Goal: Task Accomplishment & Management: Complete application form

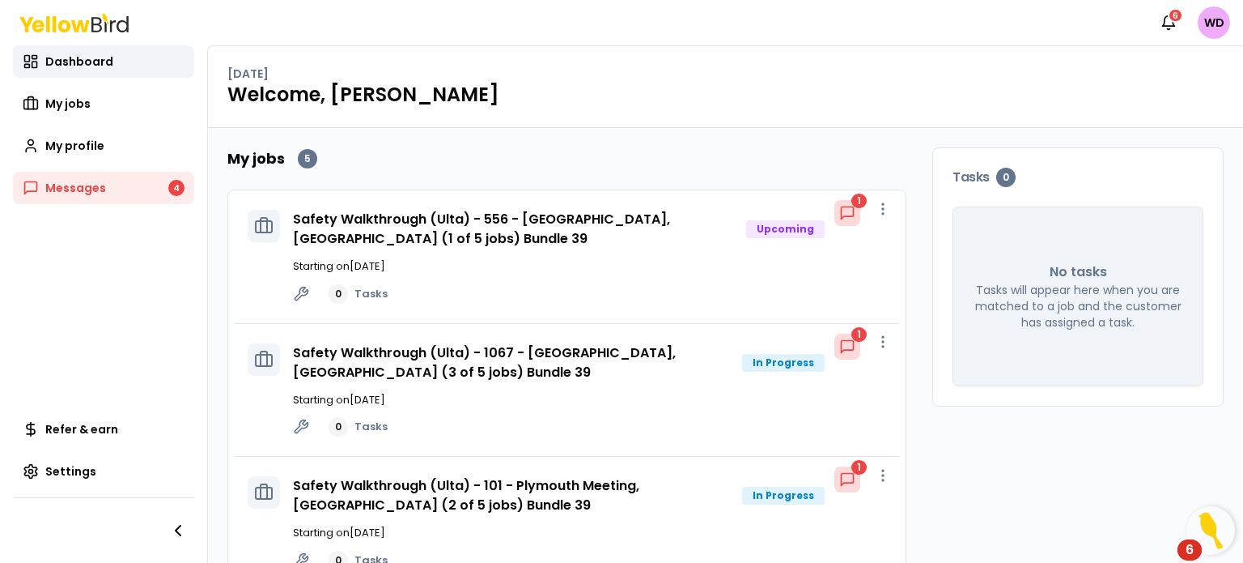
click at [865, 358] on div "1" at bounding box center [861, 347] width 52 height 27
click at [534, 349] on link "Safety Walkthrough (Ulta) - 1067 - [GEOGRAPHIC_DATA], [GEOGRAPHIC_DATA] (3 of 5…" at bounding box center [484, 362] width 383 height 38
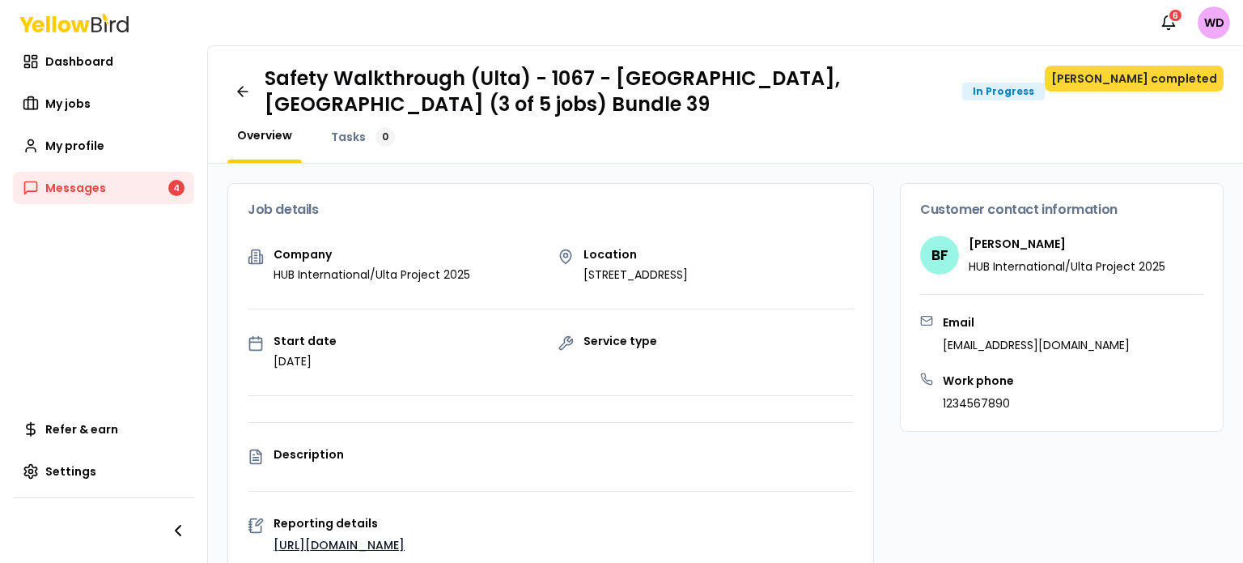
click at [1137, 74] on button "[PERSON_NAME] completed" at bounding box center [1134, 79] width 179 height 26
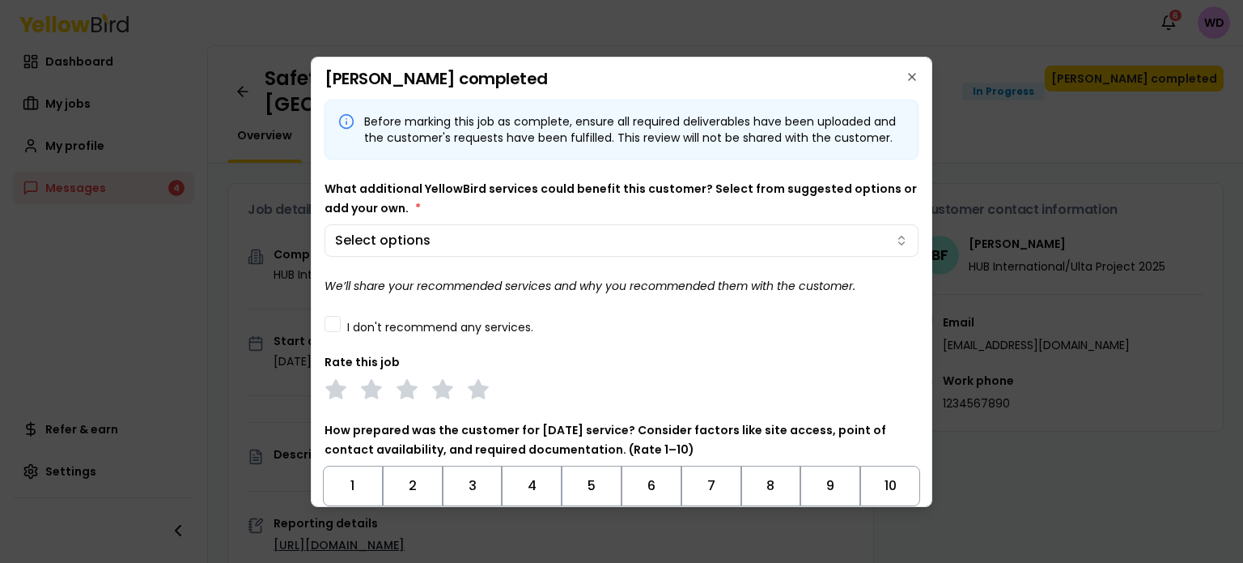
click at [465, 333] on label "I don't recommend any services." at bounding box center [440, 326] width 186 height 11
click at [341, 332] on button "I don't recommend any services." at bounding box center [333, 324] width 16 height 16
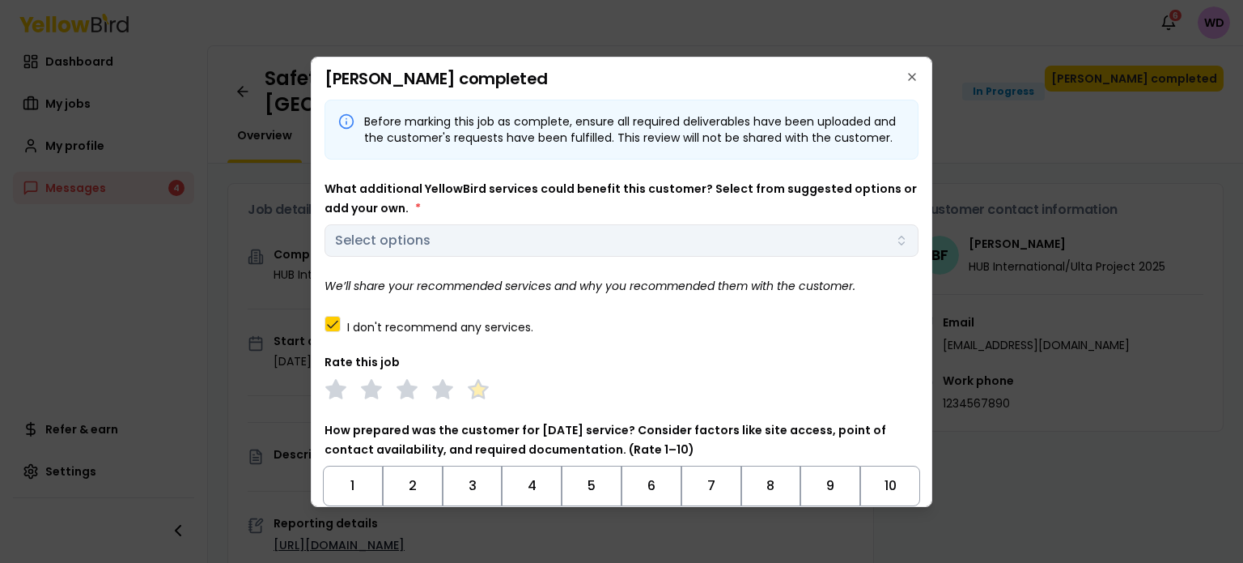
click at [487, 397] on polygon at bounding box center [478, 389] width 19 height 18
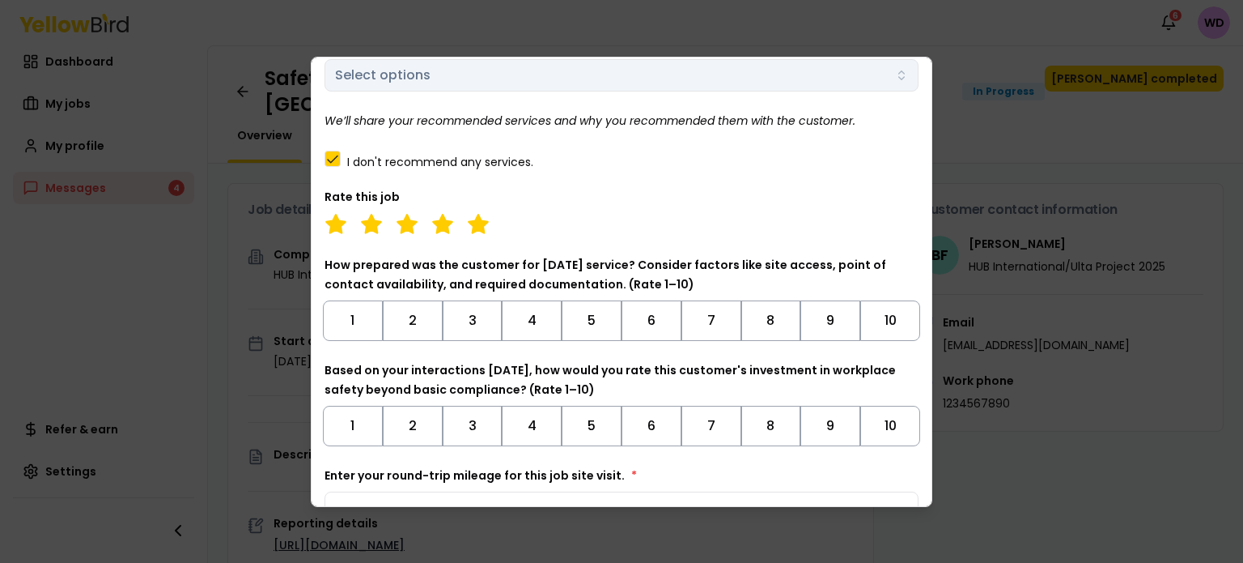
scroll to position [162, 0]
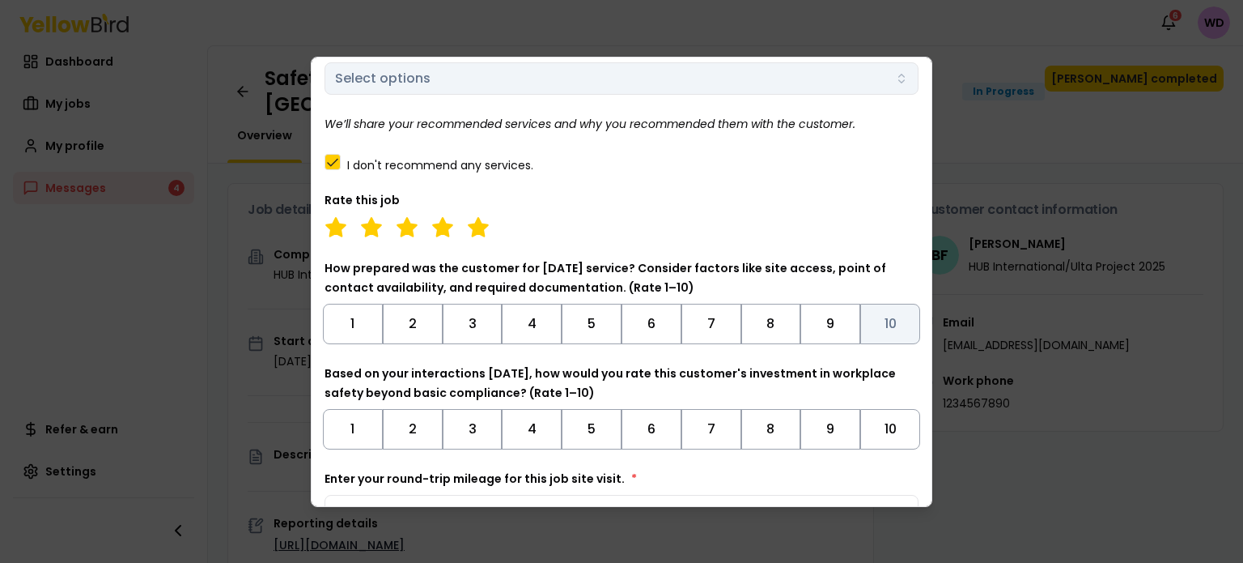
click at [882, 333] on button "10" at bounding box center [890, 324] width 60 height 40
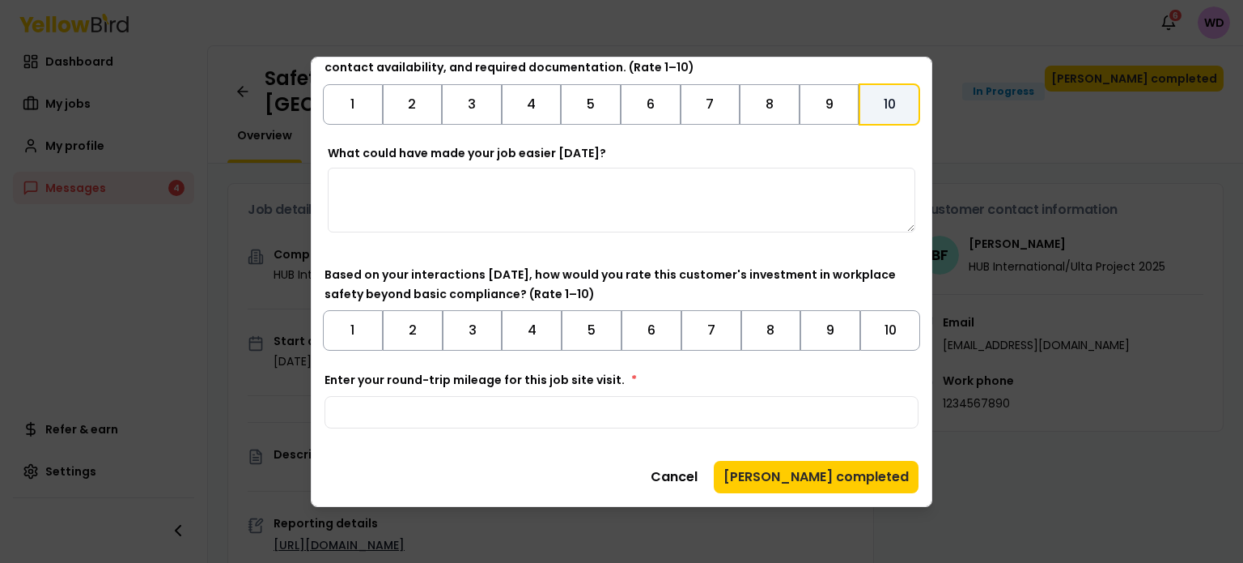
scroll to position [388, 0]
click at [885, 349] on button "10" at bounding box center [890, 330] width 60 height 40
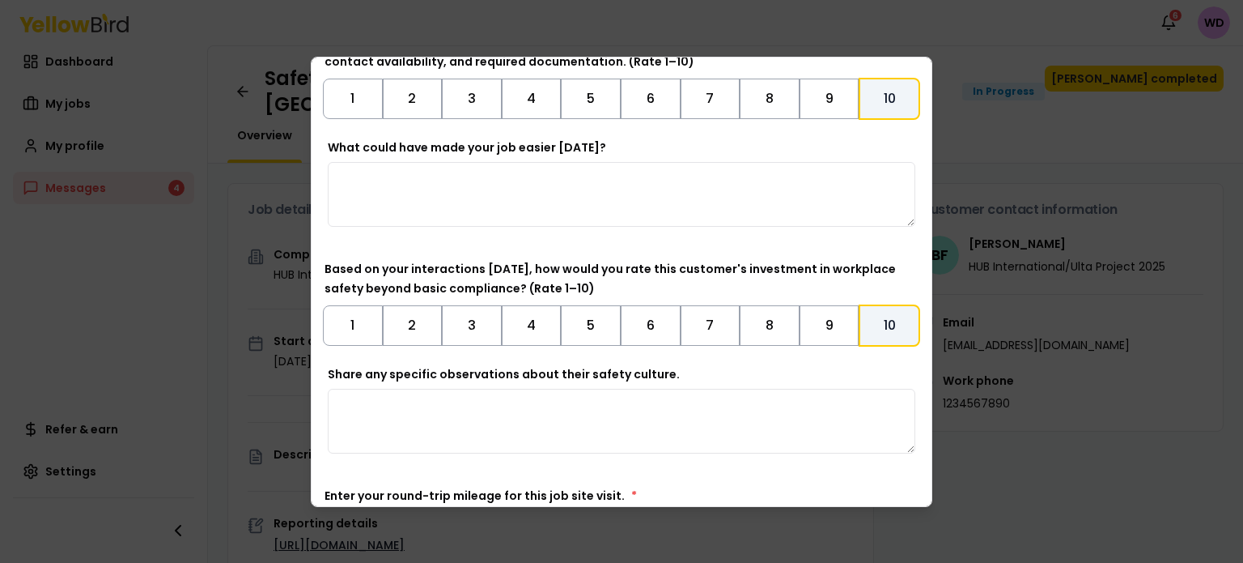
scroll to position [517, 0]
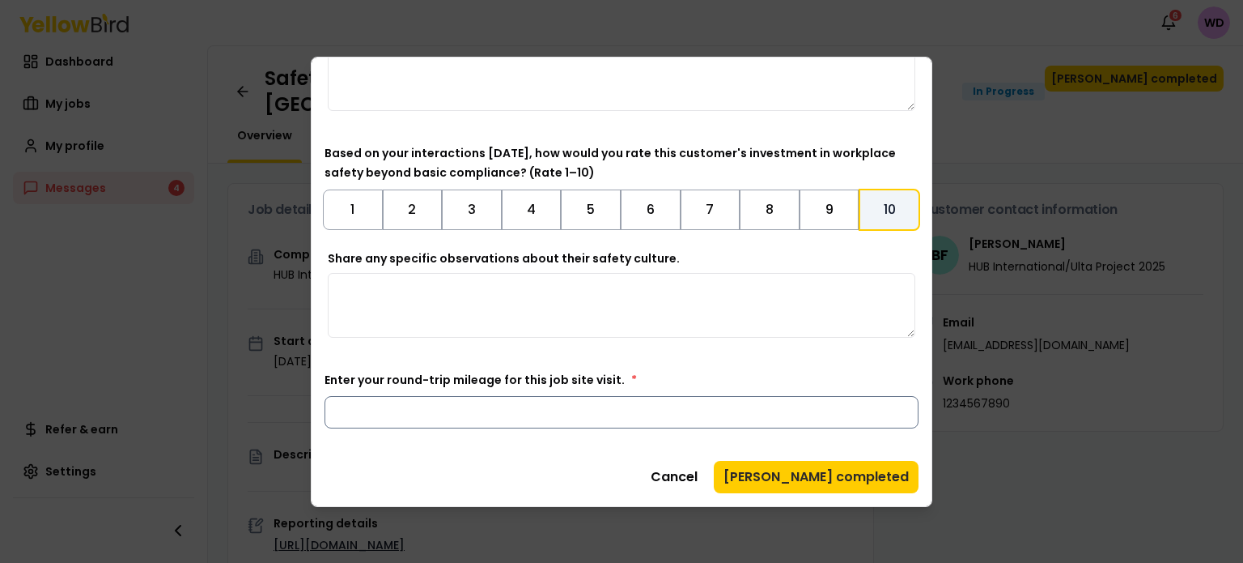
click at [612, 424] on input "Enter your round-trip mileage for this job site visit. *" at bounding box center [622, 412] width 594 height 32
type input "**"
click at [833, 472] on button "[PERSON_NAME] completed" at bounding box center [816, 477] width 205 height 32
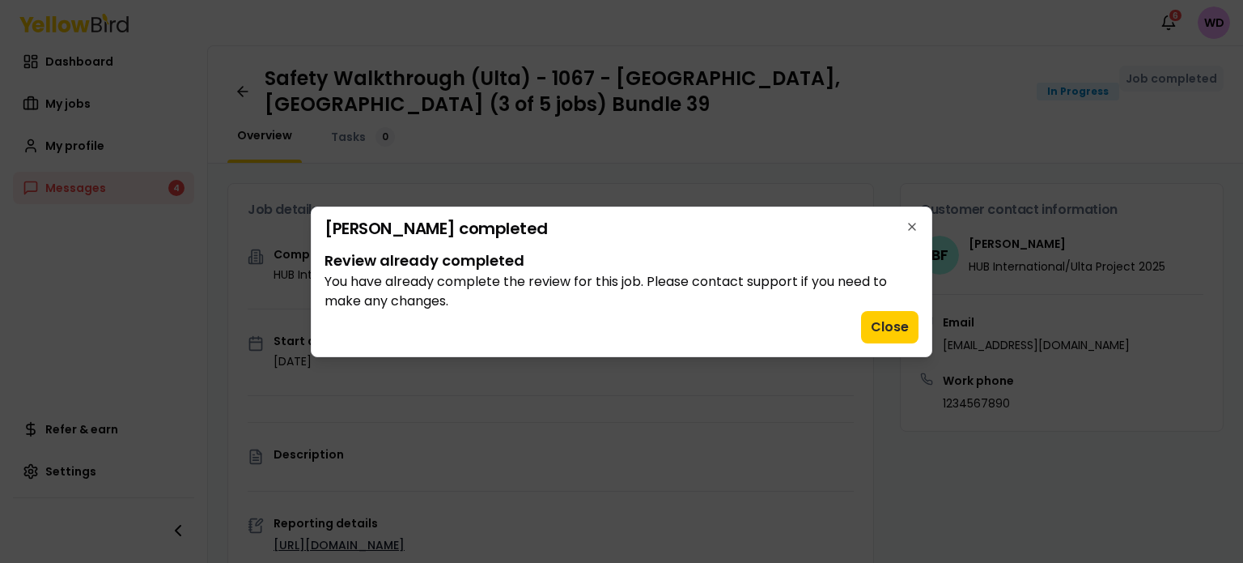
scroll to position [0, 0]
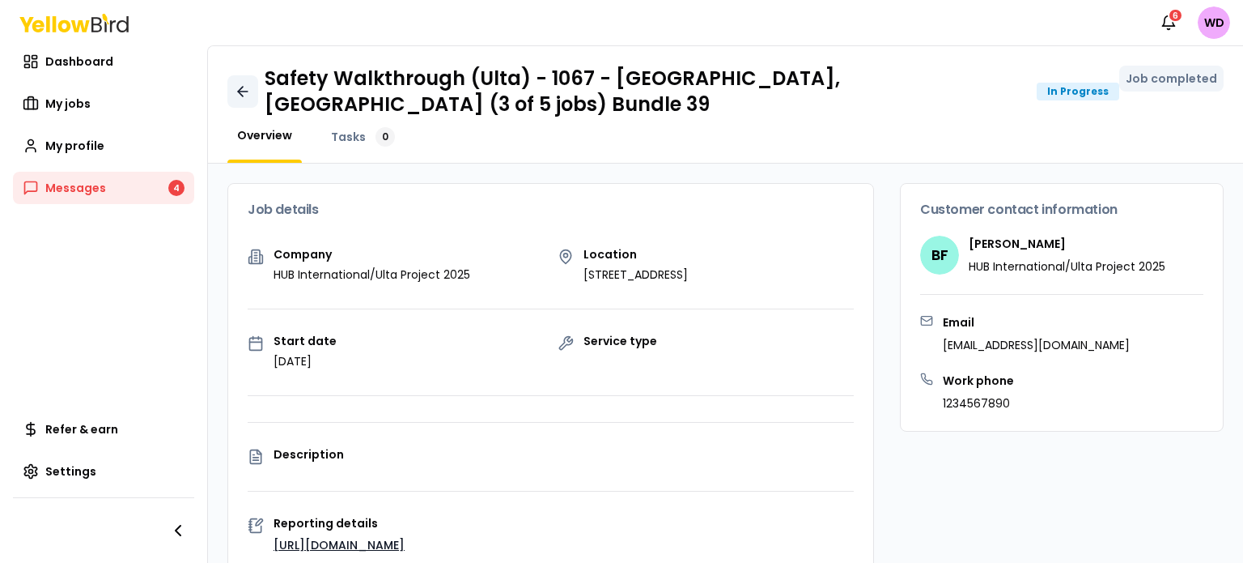
click at [236, 96] on icon at bounding box center [243, 91] width 16 height 16
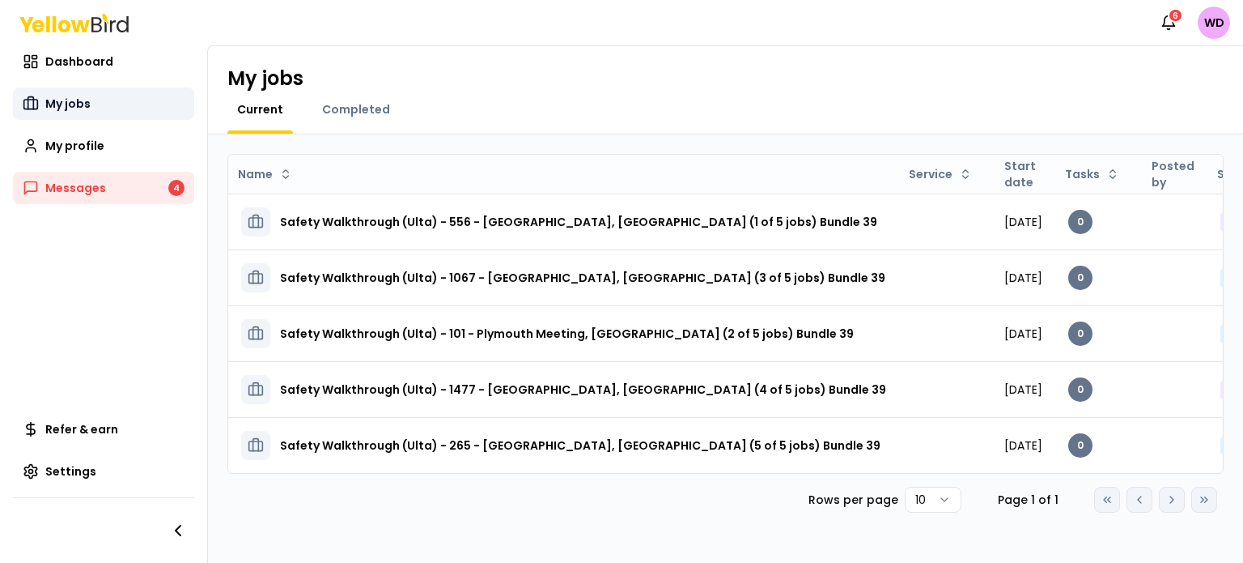
click at [52, 96] on span "My jobs" at bounding box center [67, 104] width 45 height 16
click at [87, 57] on span "Dashboard" at bounding box center [79, 61] width 68 height 16
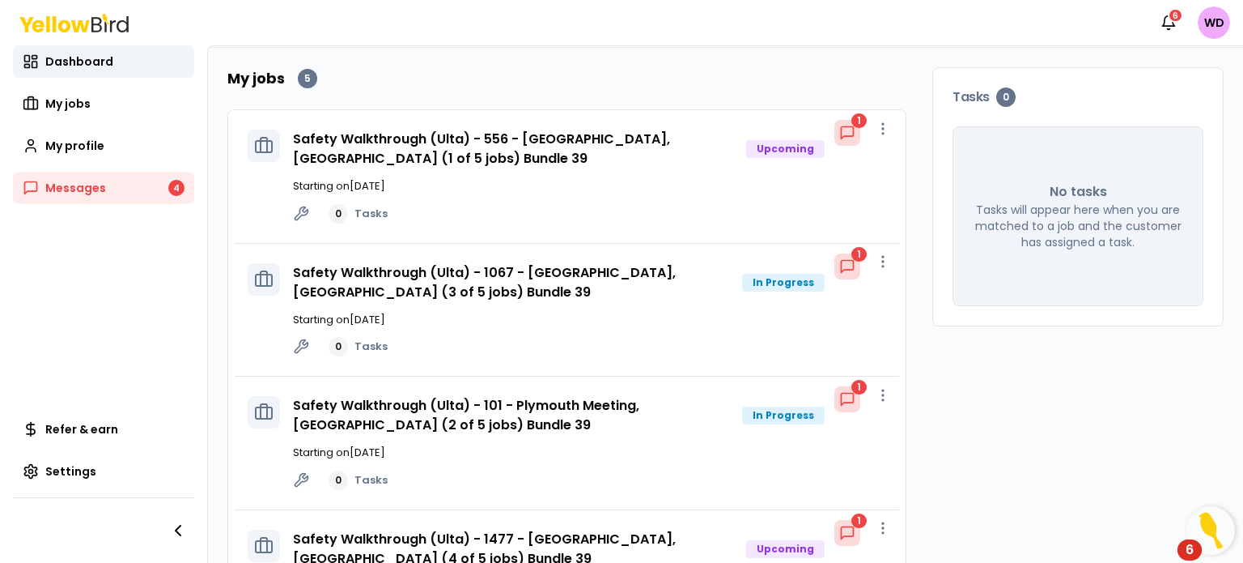
scroll to position [81, 0]
click at [882, 265] on circle "button" at bounding box center [883, 266] width 2 height 2
click at [556, 265] on link "Safety Walkthrough (Ulta) - 1067 - [GEOGRAPHIC_DATA], [GEOGRAPHIC_DATA] (3 of 5…" at bounding box center [484, 281] width 383 height 38
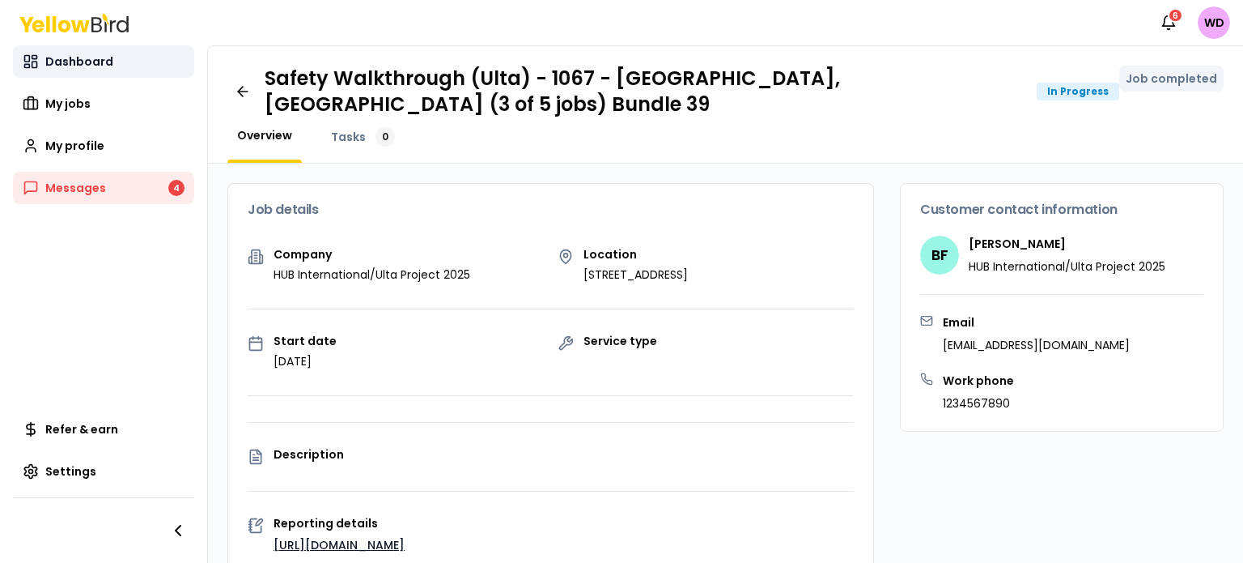
click at [90, 61] on span "Dashboard" at bounding box center [79, 61] width 68 height 16
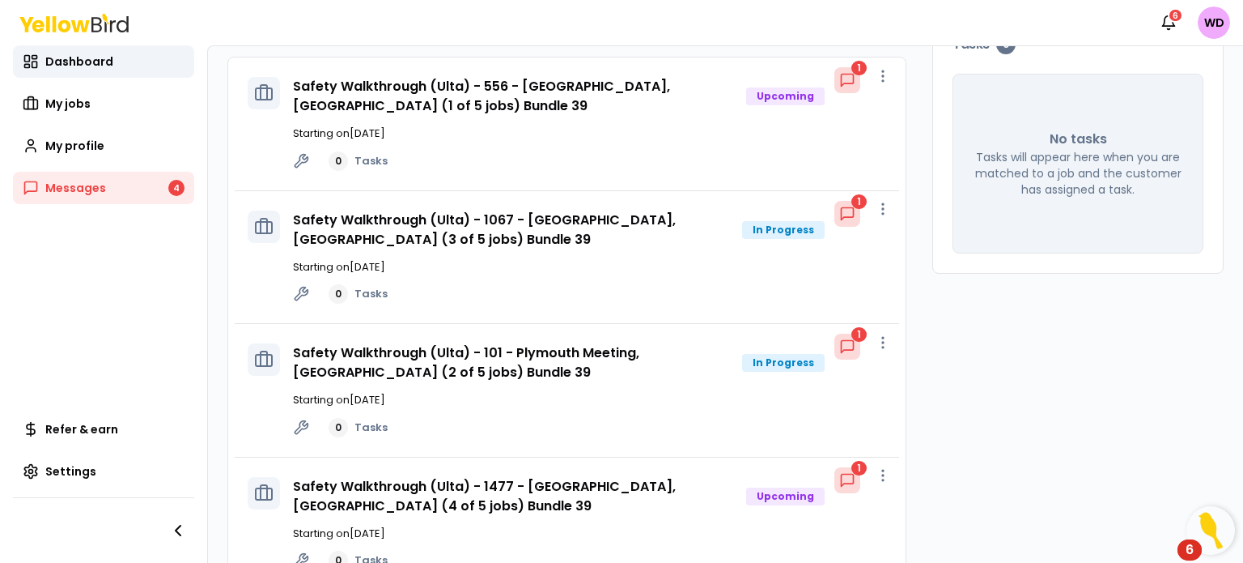
scroll to position [141, 0]
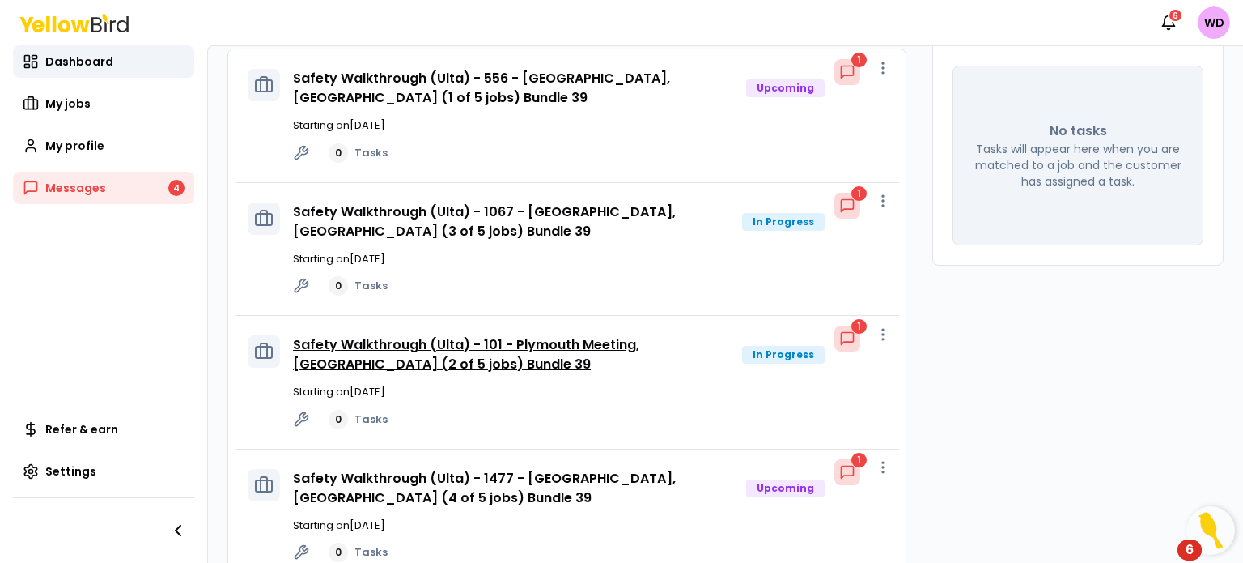
click at [625, 342] on link "Safety Walkthrough (Ulta) - 101 - Plymouth Meeting, [GEOGRAPHIC_DATA] (2 of 5 j…" at bounding box center [466, 354] width 346 height 38
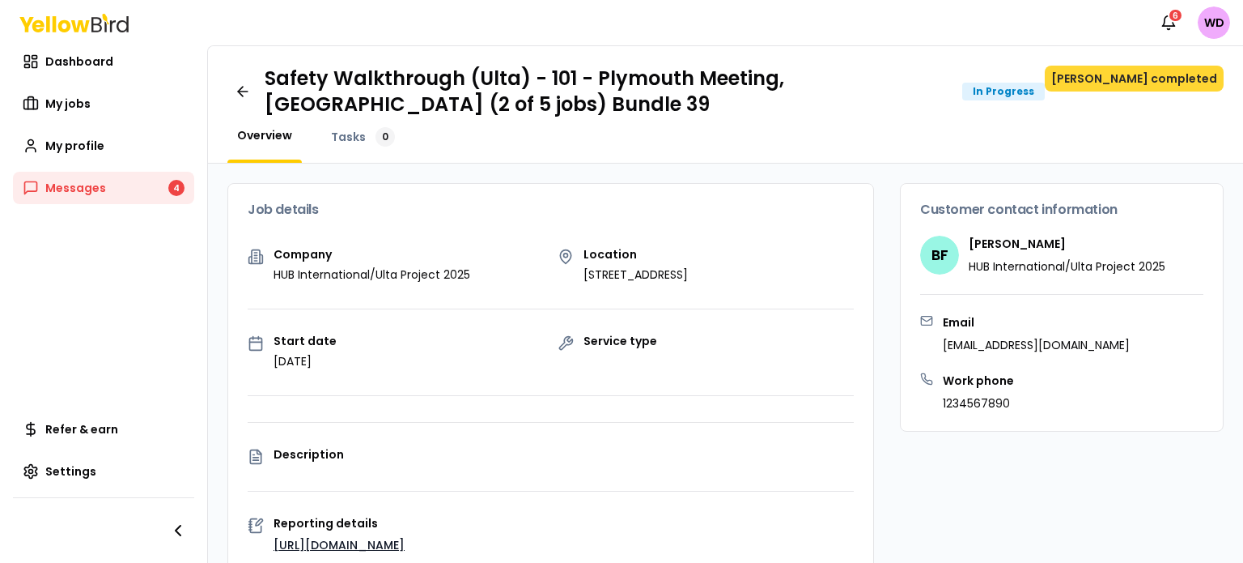
click at [1137, 76] on button "[PERSON_NAME] completed" at bounding box center [1134, 79] width 179 height 26
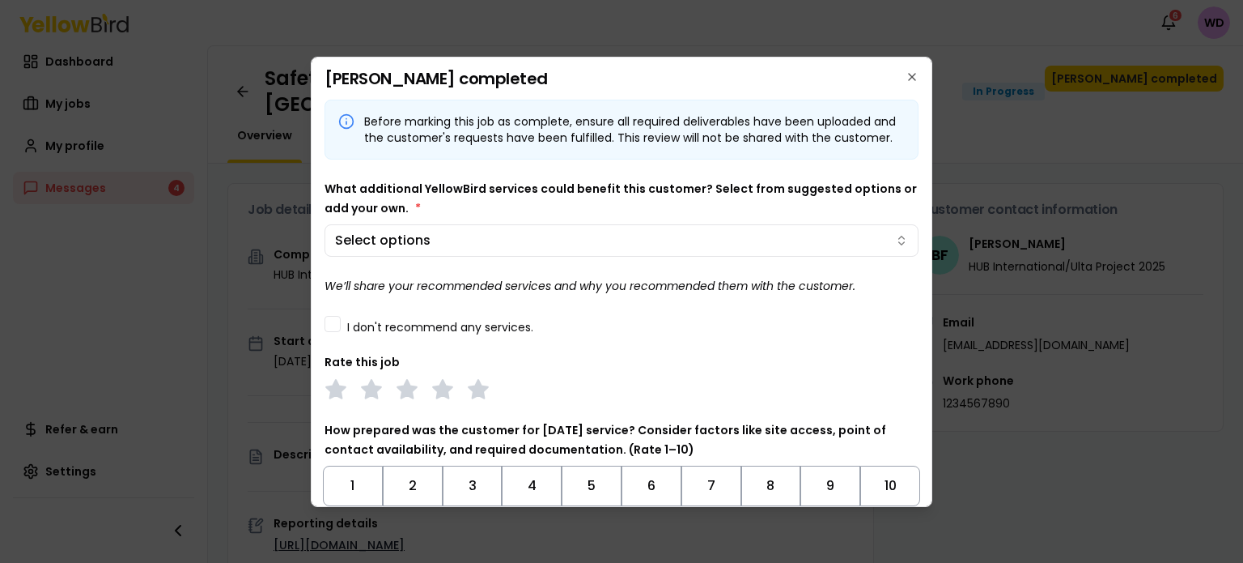
click at [335, 332] on button "I don't recommend any services." at bounding box center [333, 324] width 16 height 16
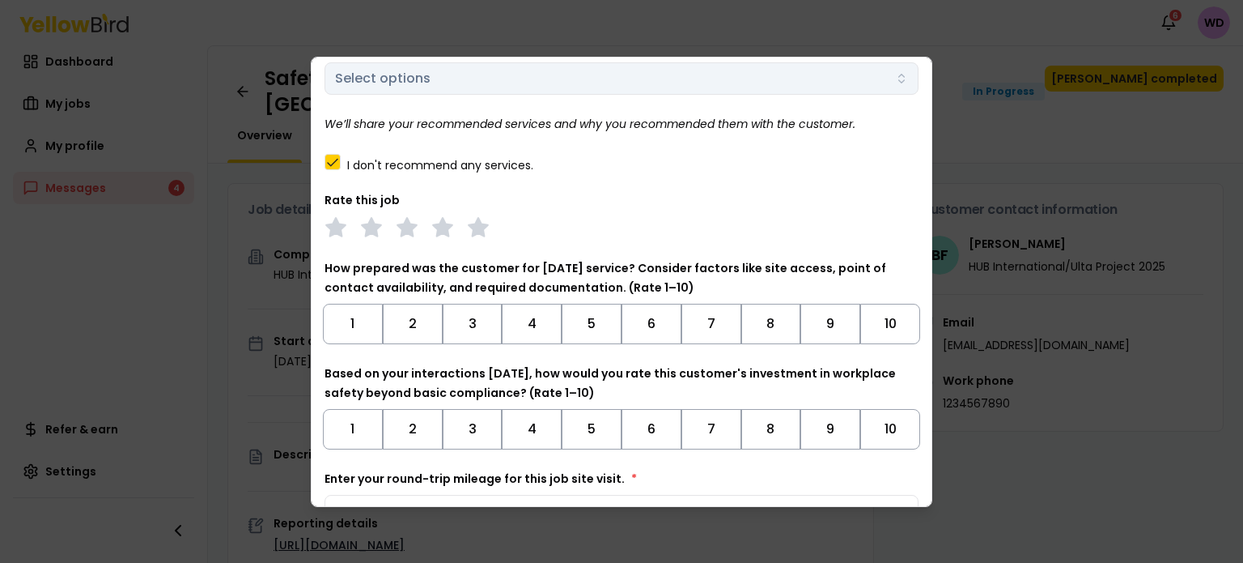
scroll to position [214, 0]
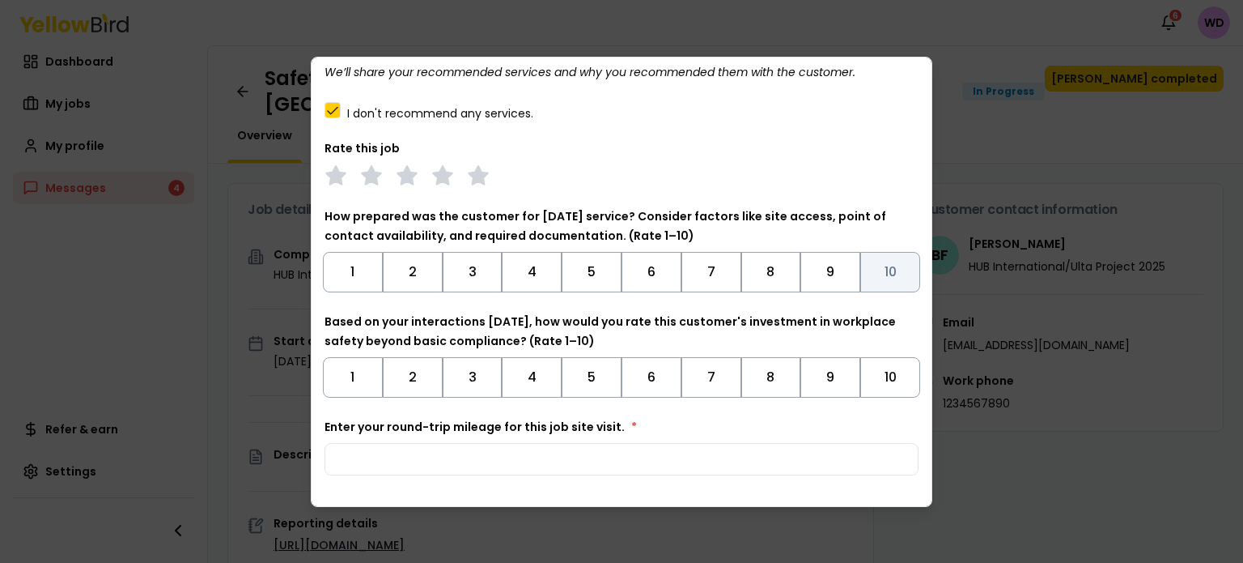
click at [874, 292] on button "10" at bounding box center [890, 272] width 60 height 40
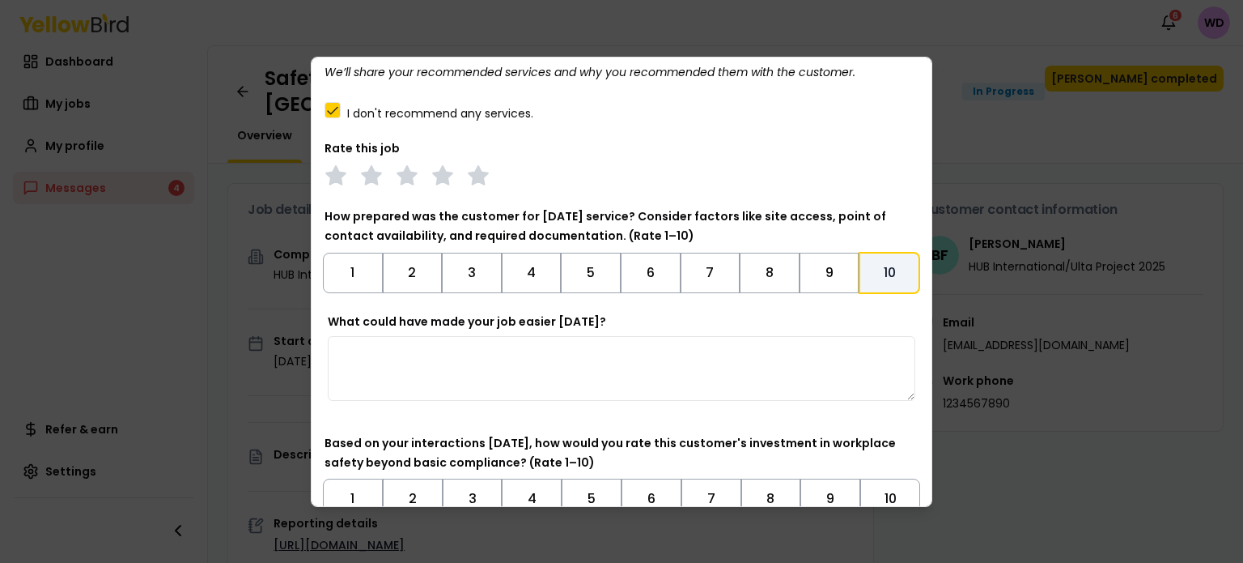
scroll to position [396, 0]
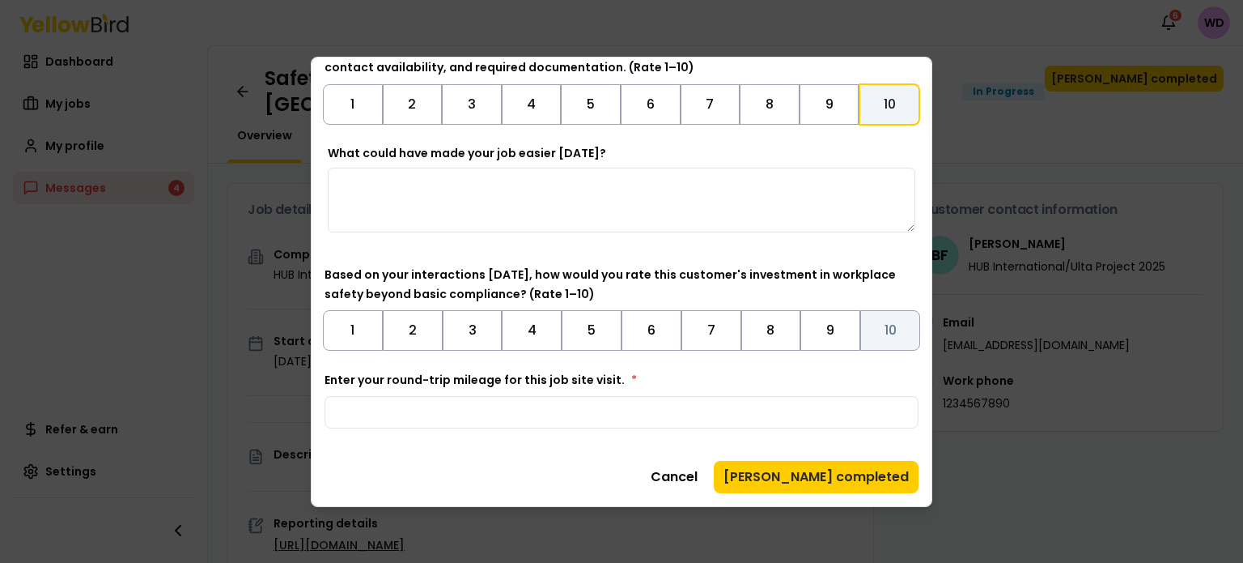
click at [881, 334] on button "10" at bounding box center [890, 330] width 60 height 40
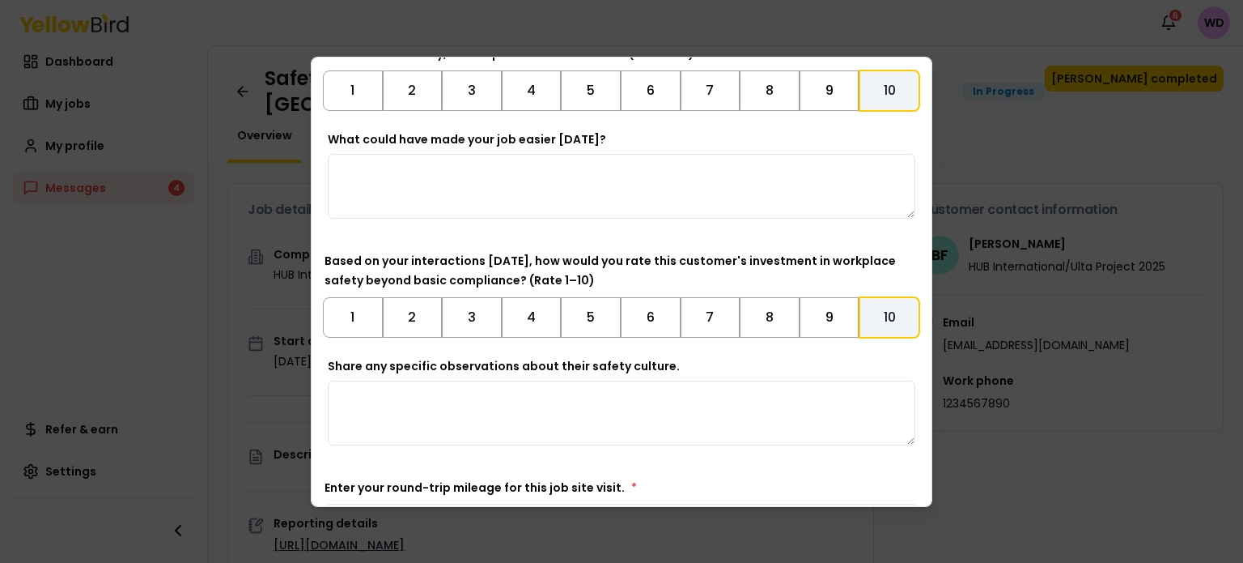
scroll to position [517, 0]
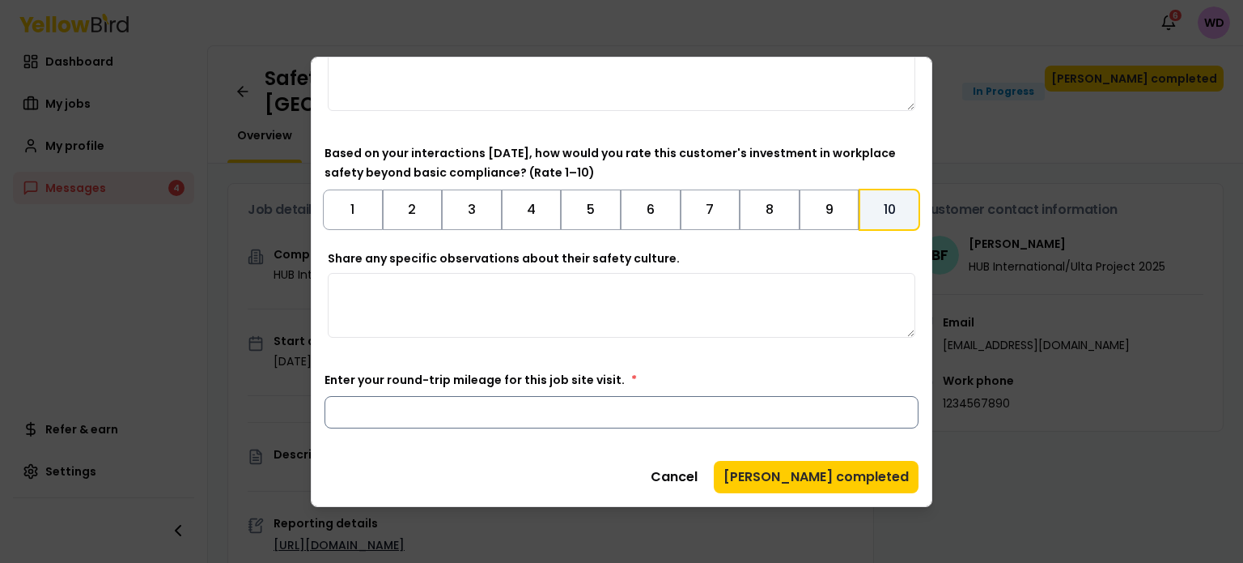
click at [709, 398] on input "Enter your round-trip mileage for this job site visit. *" at bounding box center [622, 412] width 594 height 32
type input "*"
click at [827, 472] on button "[PERSON_NAME] completed" at bounding box center [816, 477] width 205 height 32
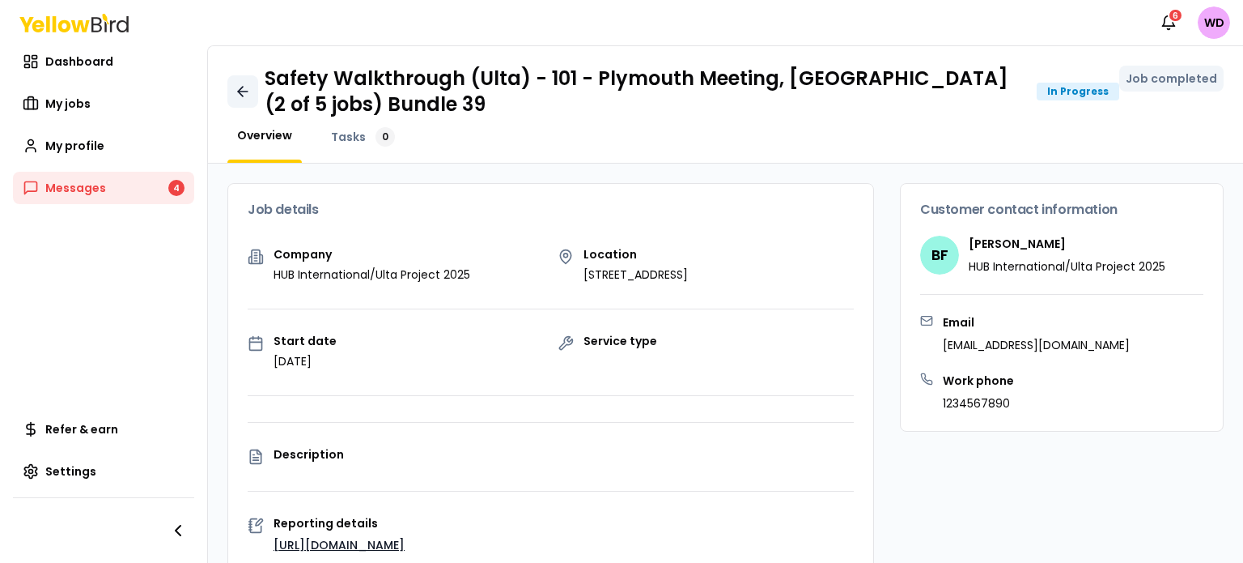
click at [246, 87] on icon at bounding box center [243, 91] width 16 height 16
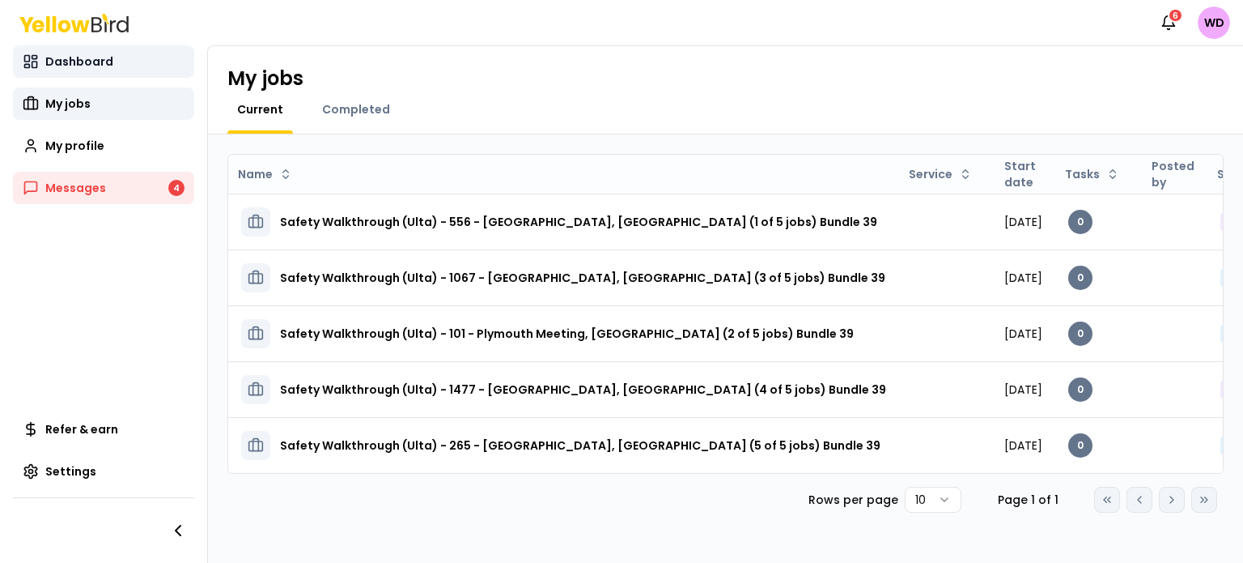
click at [81, 66] on span "Dashboard" at bounding box center [79, 61] width 68 height 16
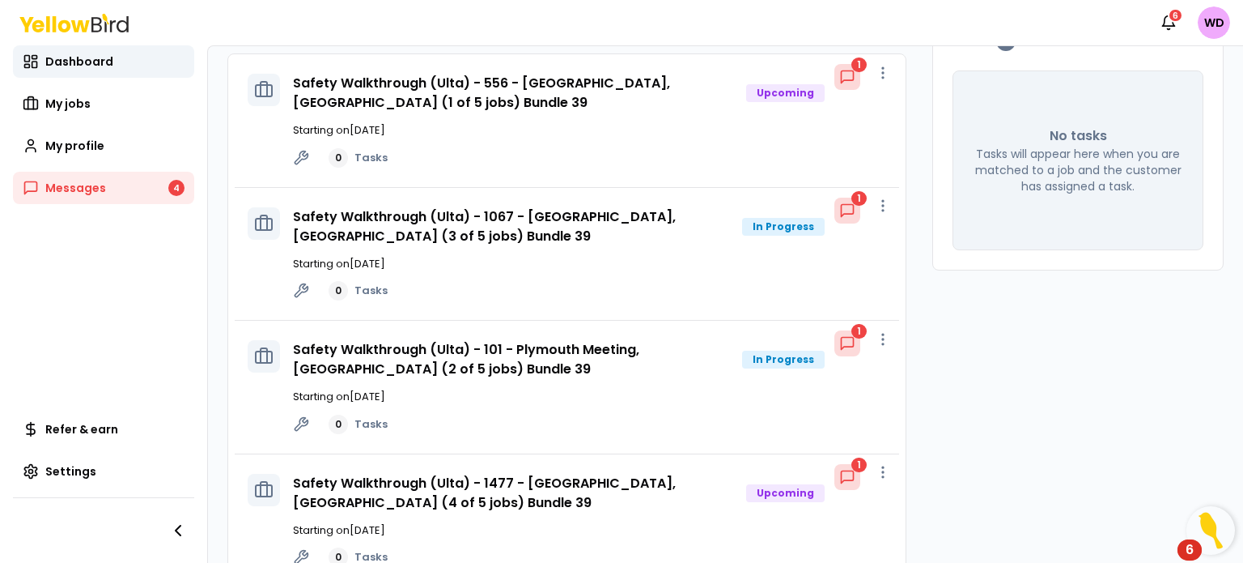
scroll to position [215, 0]
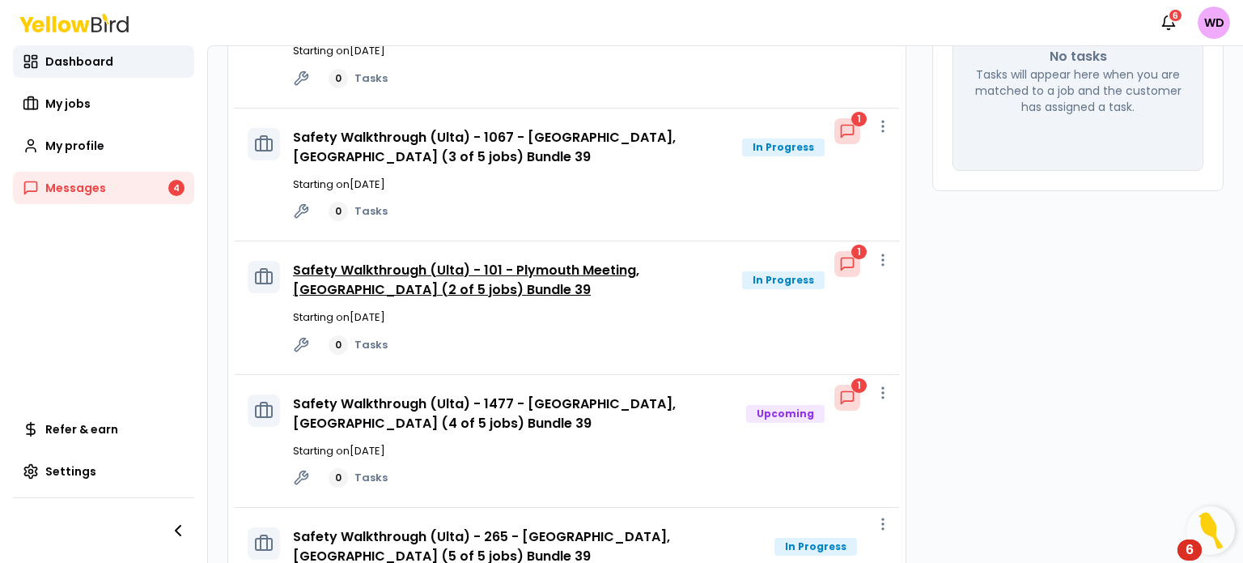
click at [526, 284] on link "Safety Walkthrough (Ulta) - 101 - Plymouth Meeting, [GEOGRAPHIC_DATA] (2 of 5 j…" at bounding box center [466, 280] width 346 height 38
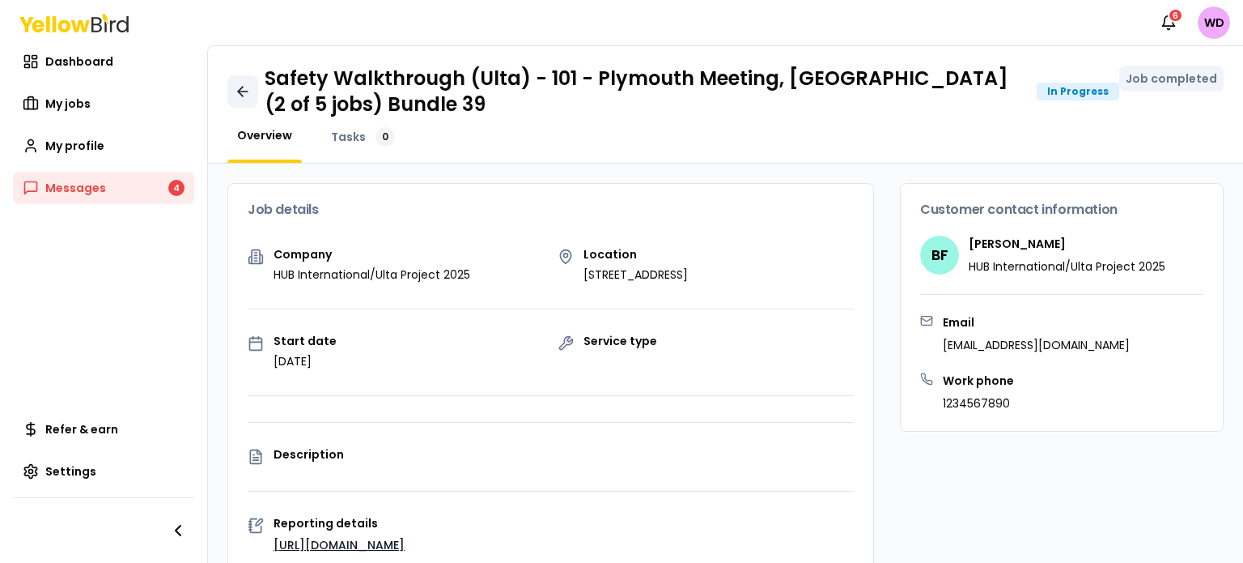
click at [244, 88] on icon at bounding box center [243, 91] width 16 height 16
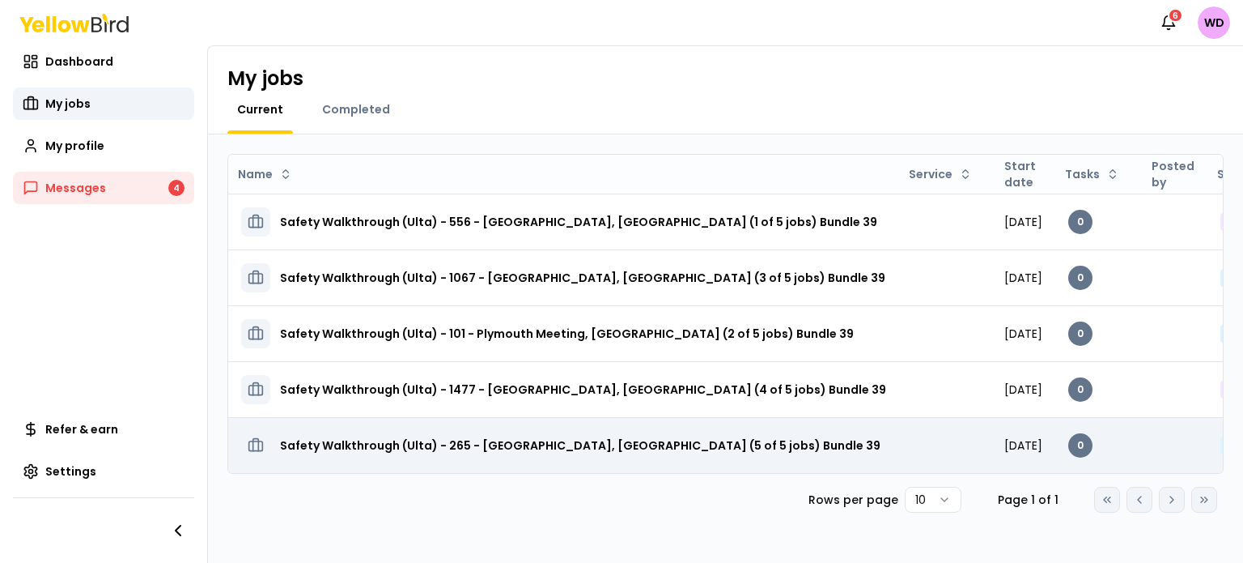
click at [589, 439] on h3 "Safety Walkthrough (Ulta) - 265 - [GEOGRAPHIC_DATA], [GEOGRAPHIC_DATA] (5 of 5 …" at bounding box center [580, 445] width 601 height 29
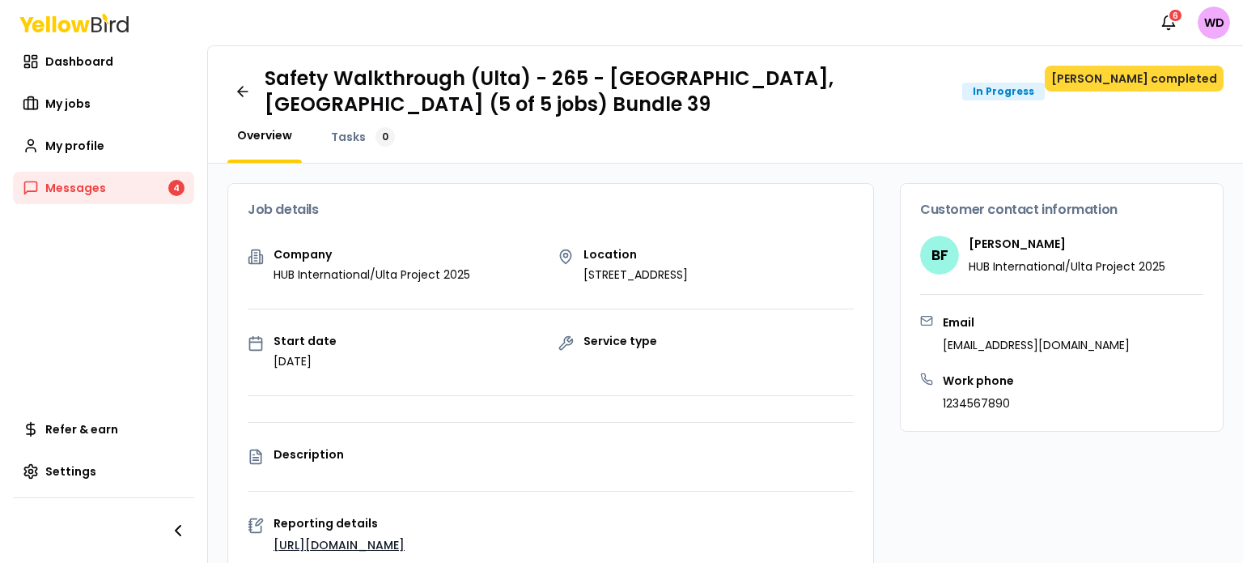
click at [1137, 77] on button "[PERSON_NAME] completed" at bounding box center [1134, 79] width 179 height 26
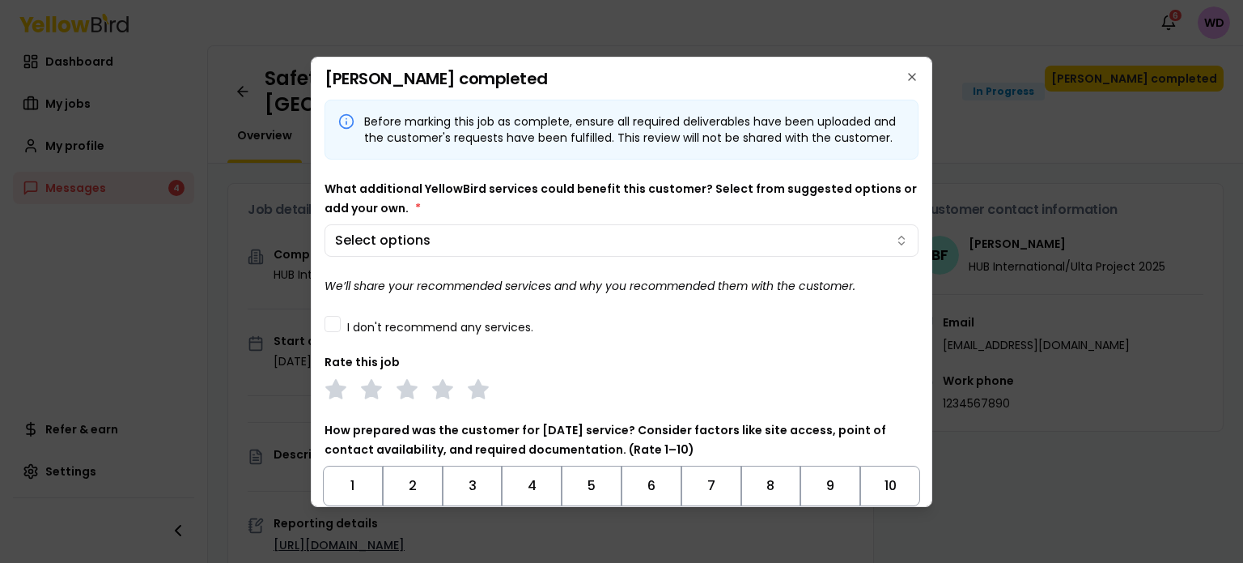
click at [414, 333] on label "I don't recommend any services." at bounding box center [440, 326] width 186 height 11
click at [341, 332] on button "I don't recommend any services." at bounding box center [333, 324] width 16 height 16
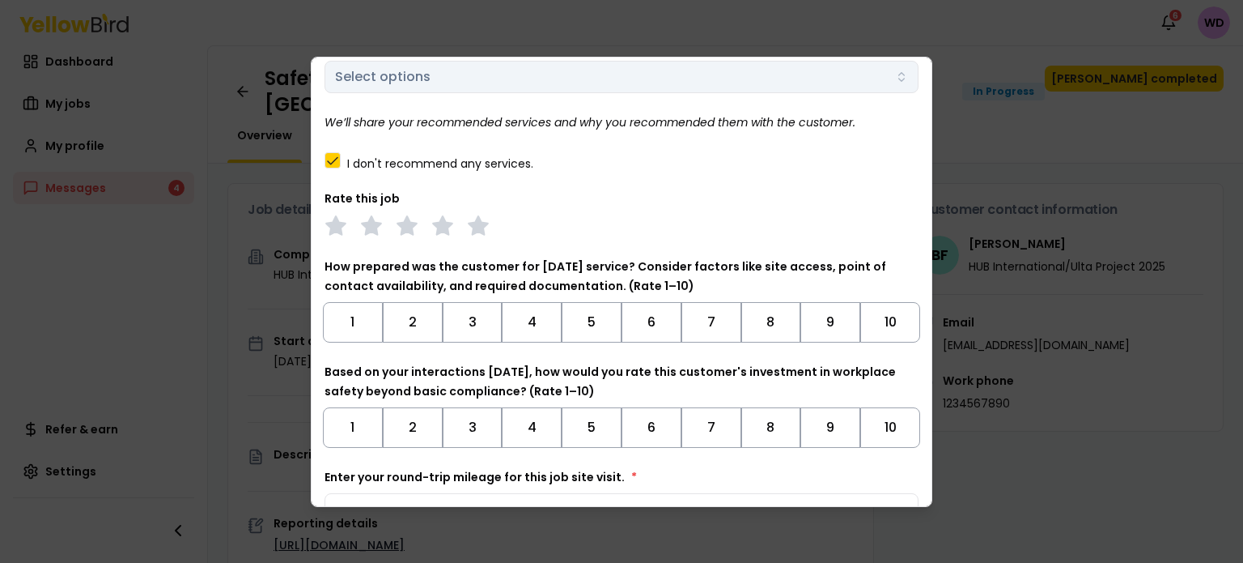
scroll to position [165, 0]
click at [476, 232] on polygon at bounding box center [478, 224] width 19 height 18
click at [883, 334] on button "10" at bounding box center [890, 320] width 60 height 40
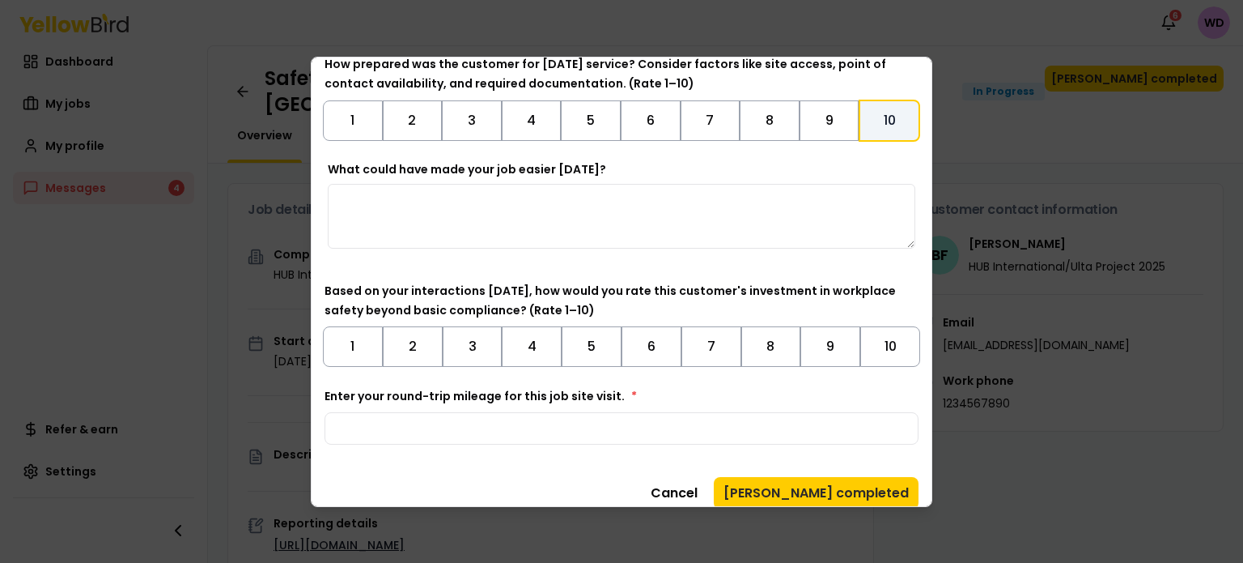
scroll to position [371, 0]
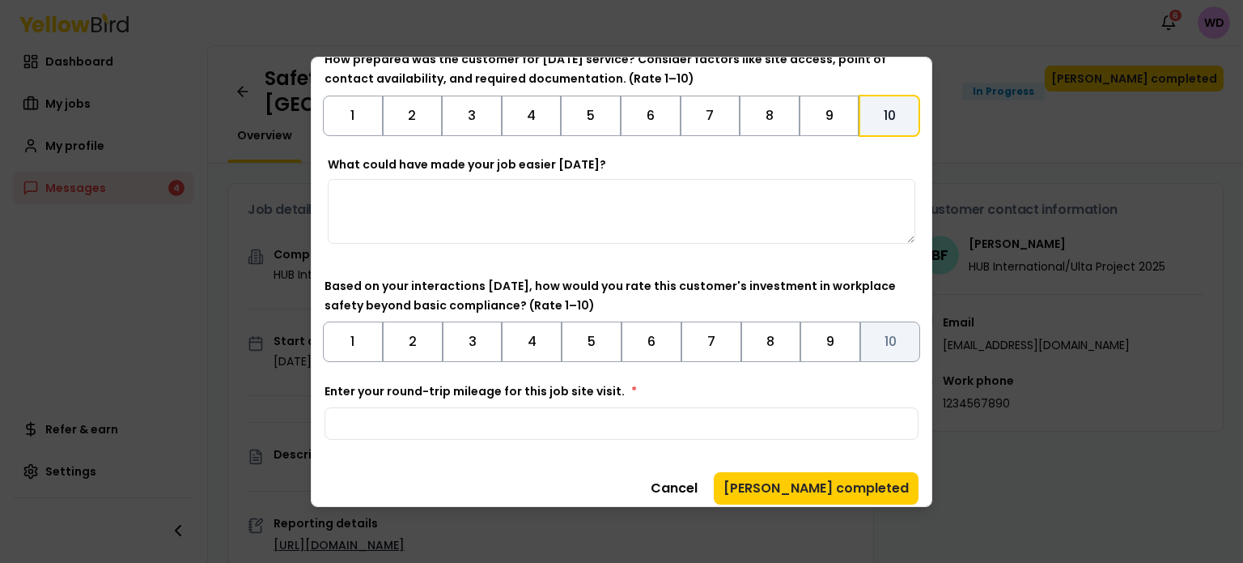
click at [888, 360] on button "10" at bounding box center [890, 341] width 60 height 40
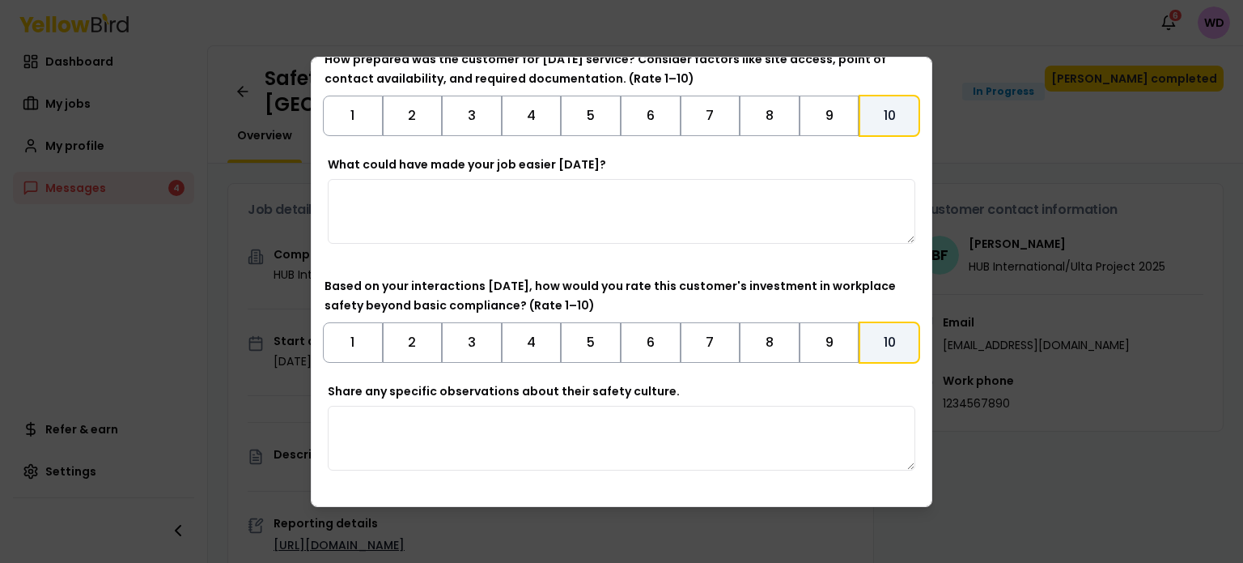
scroll to position [517, 0]
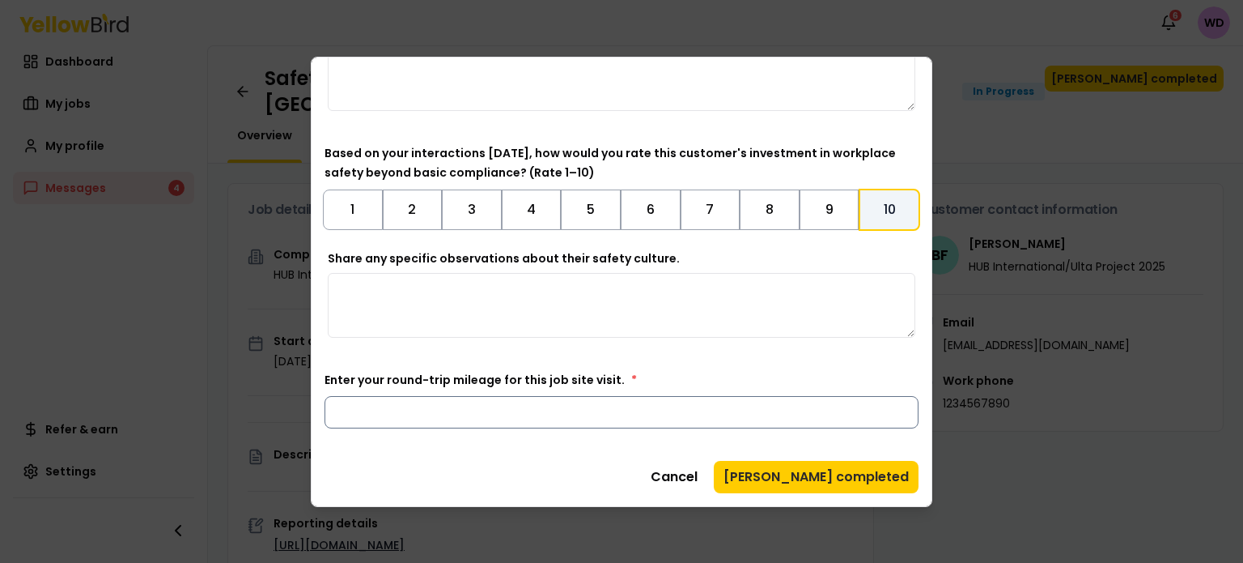
click at [626, 419] on input "Enter your round-trip mileage for this job site visit. *" at bounding box center [622, 412] width 594 height 32
type input "*"
click at [845, 478] on button "[PERSON_NAME] completed" at bounding box center [816, 477] width 205 height 32
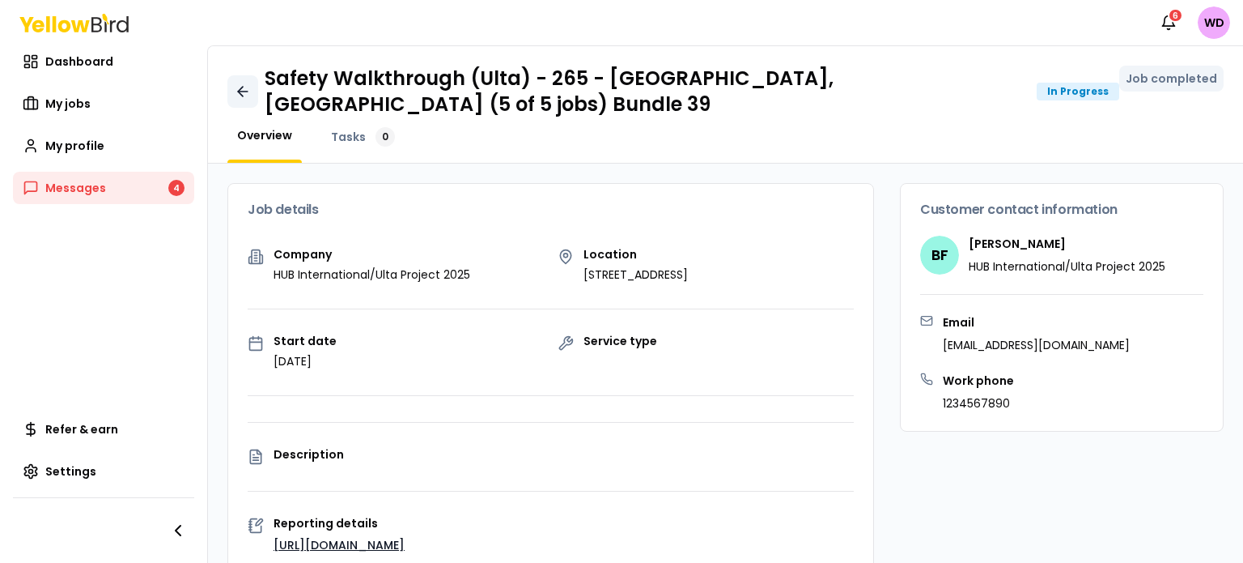
click at [251, 106] on link at bounding box center [242, 91] width 31 height 32
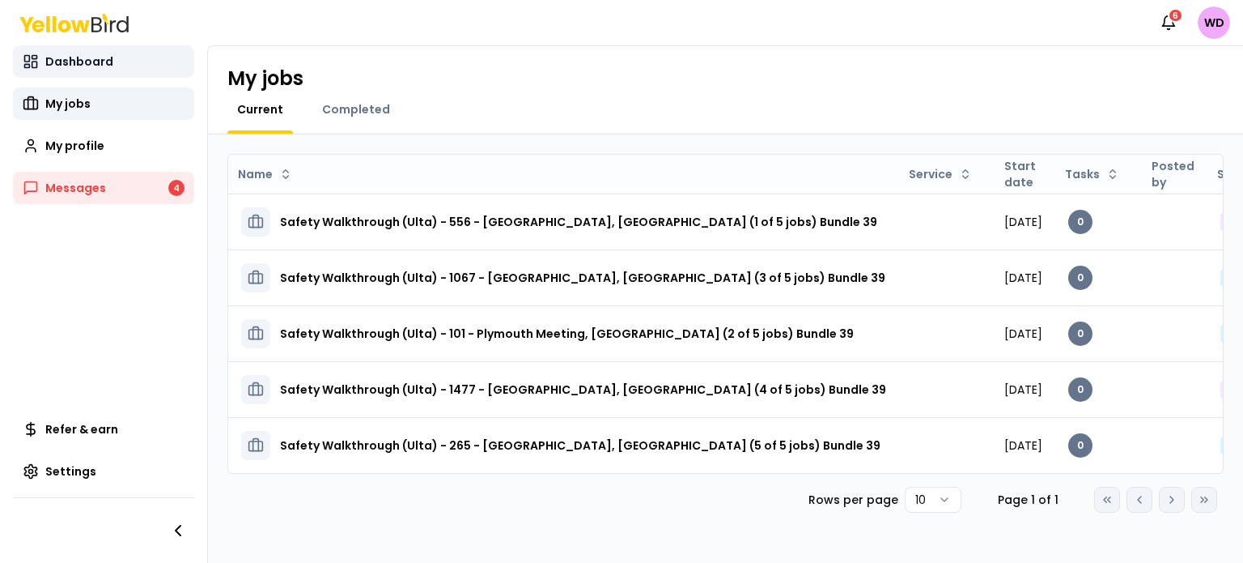
click at [83, 67] on span "Dashboard" at bounding box center [79, 61] width 68 height 16
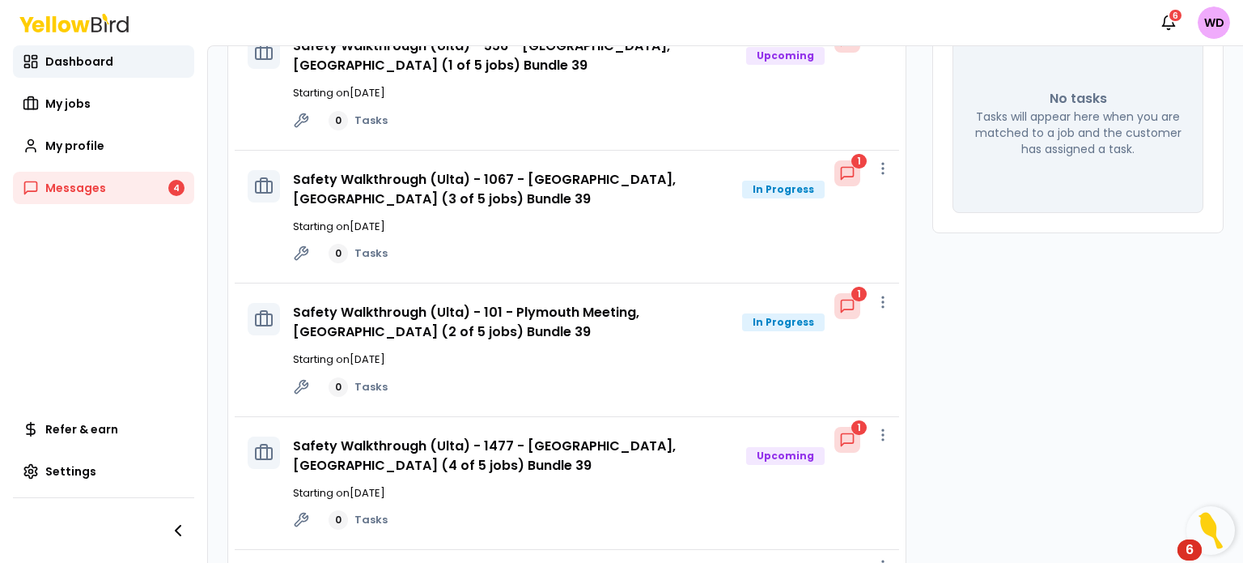
scroll to position [174, 0]
click at [529, 313] on link "Safety Walkthrough (Ulta) - 101 - Plymouth Meeting, [GEOGRAPHIC_DATA] (2 of 5 j…" at bounding box center [466, 321] width 346 height 38
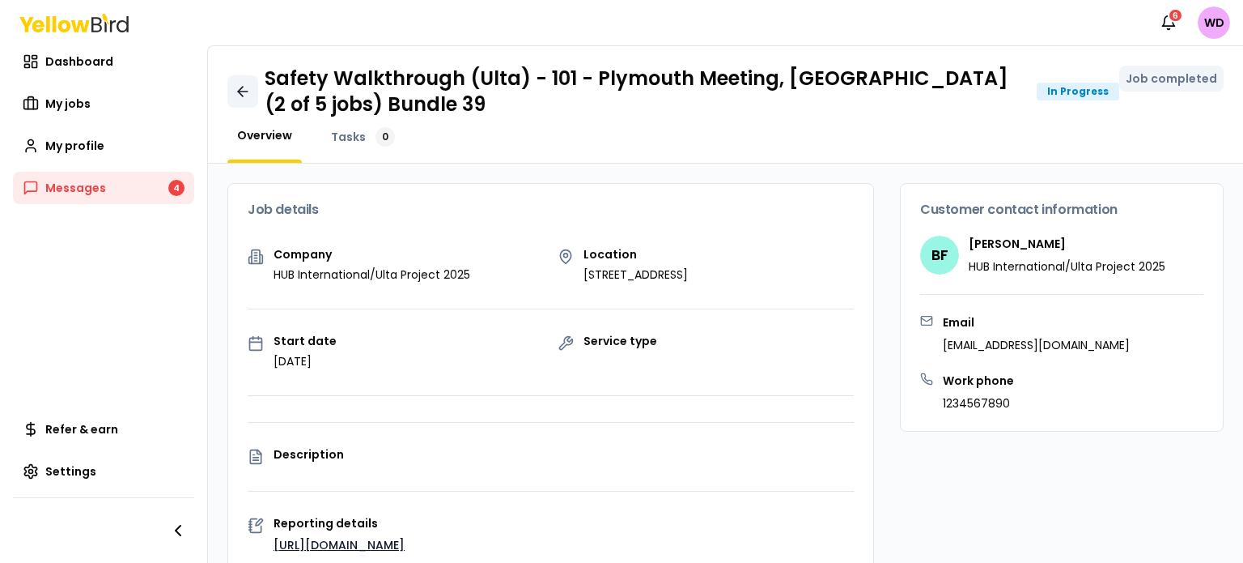
click at [245, 91] on icon at bounding box center [243, 91] width 10 height 0
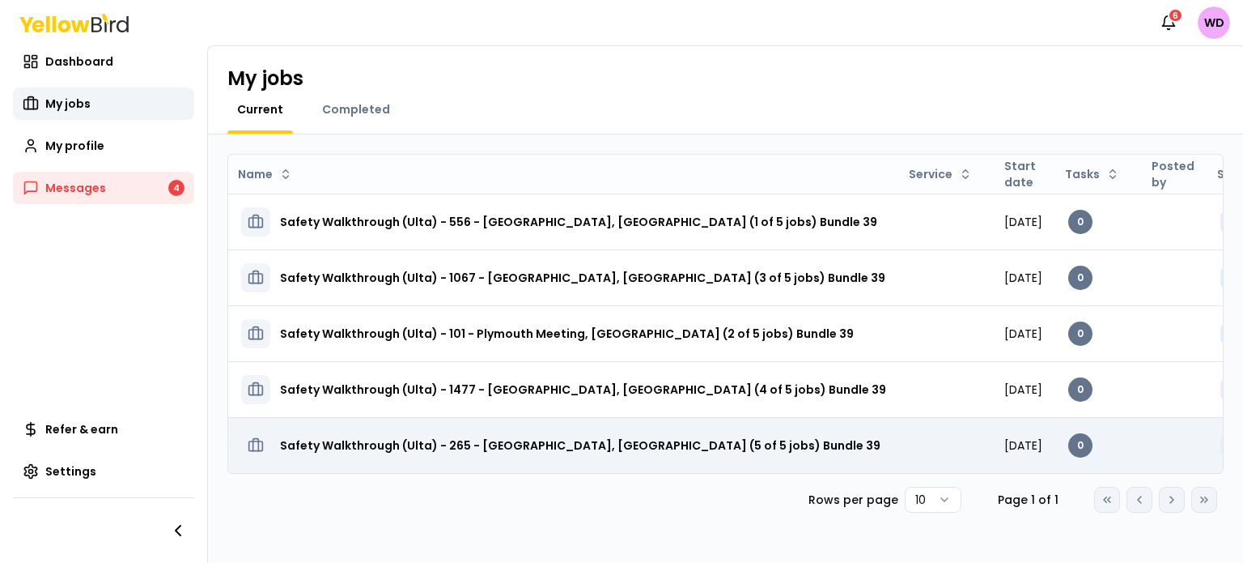
click at [581, 440] on h3 "Safety Walkthrough (Ulta) - 265 - [GEOGRAPHIC_DATA], [GEOGRAPHIC_DATA] (5 of 5 …" at bounding box center [580, 445] width 601 height 29
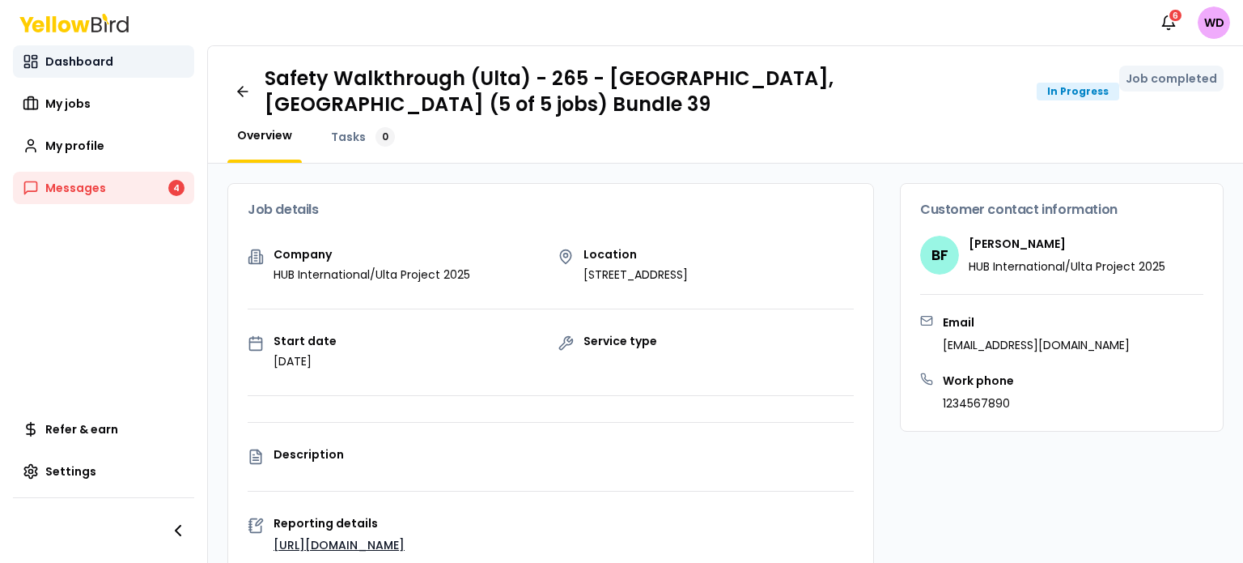
click at [96, 63] on span "Dashboard" at bounding box center [79, 61] width 68 height 16
